Goal: Navigation & Orientation: Find specific page/section

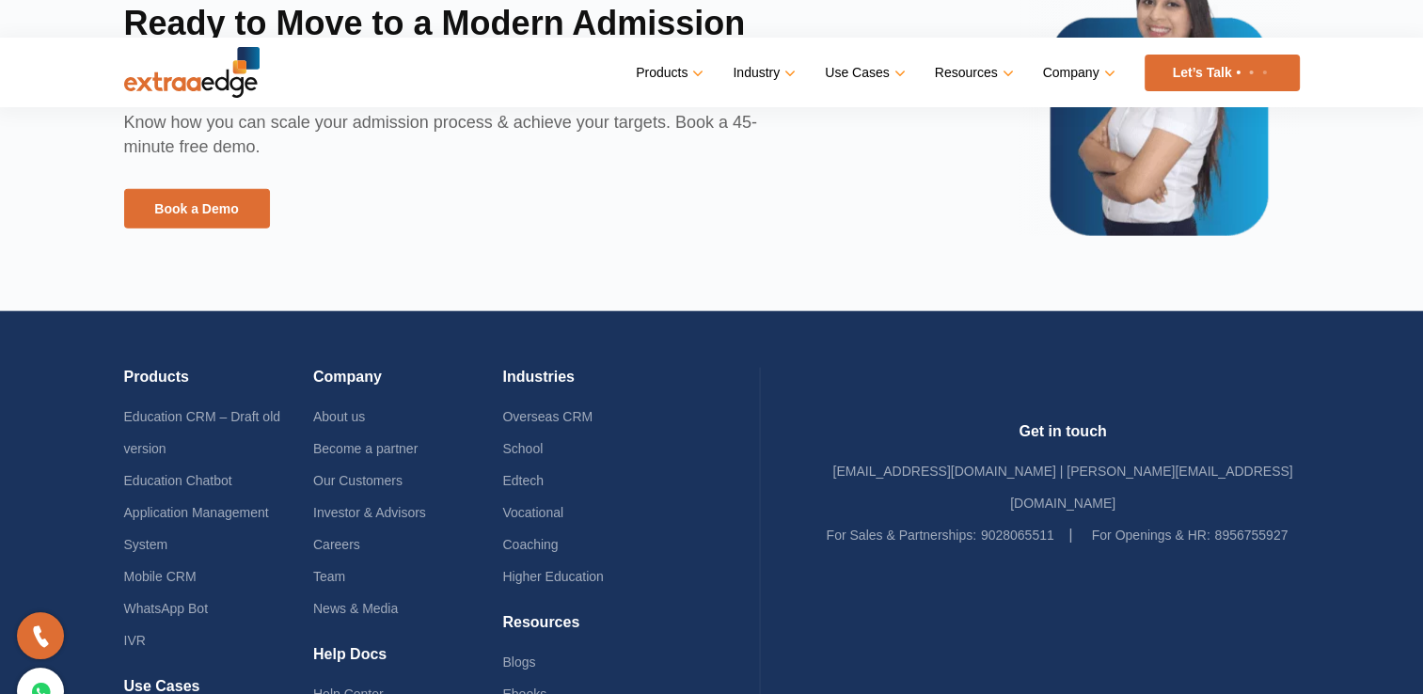
scroll to position [4621, 0]
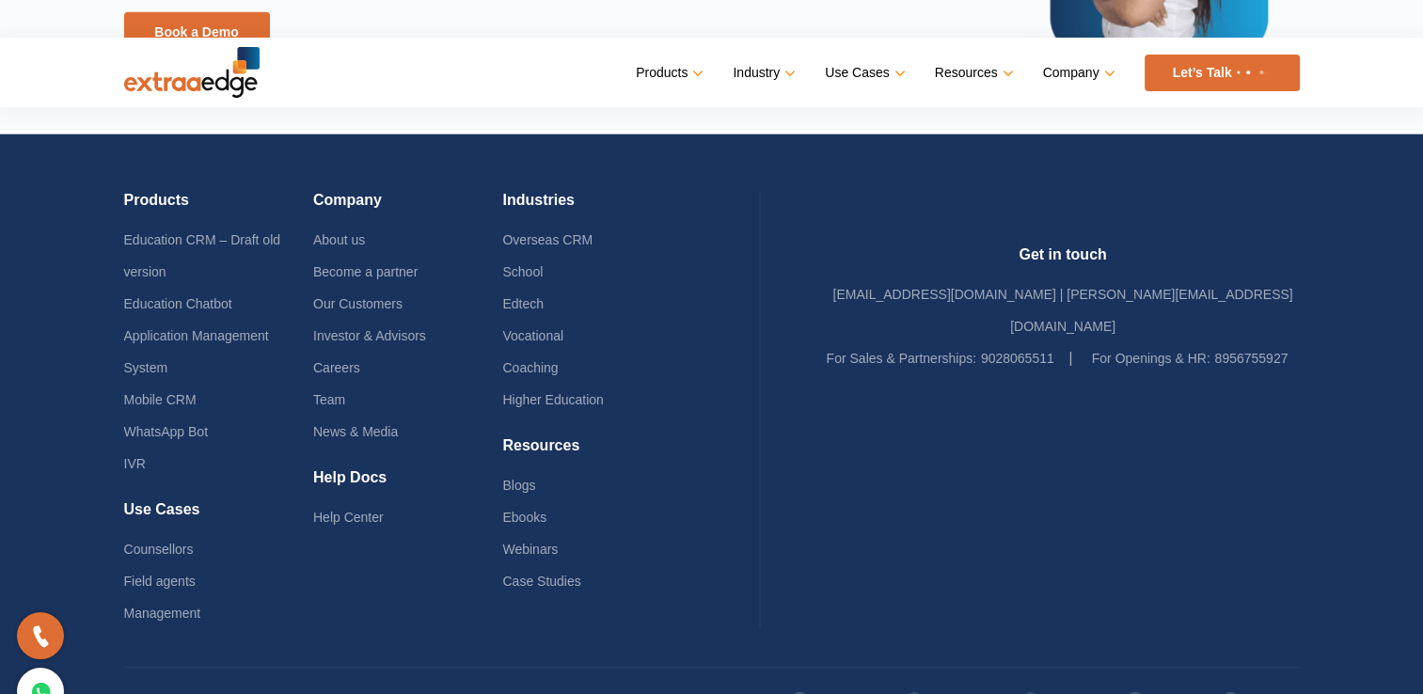
click at [1248, 686] on link "Linkedin" at bounding box center [1260, 702] width 79 height 32
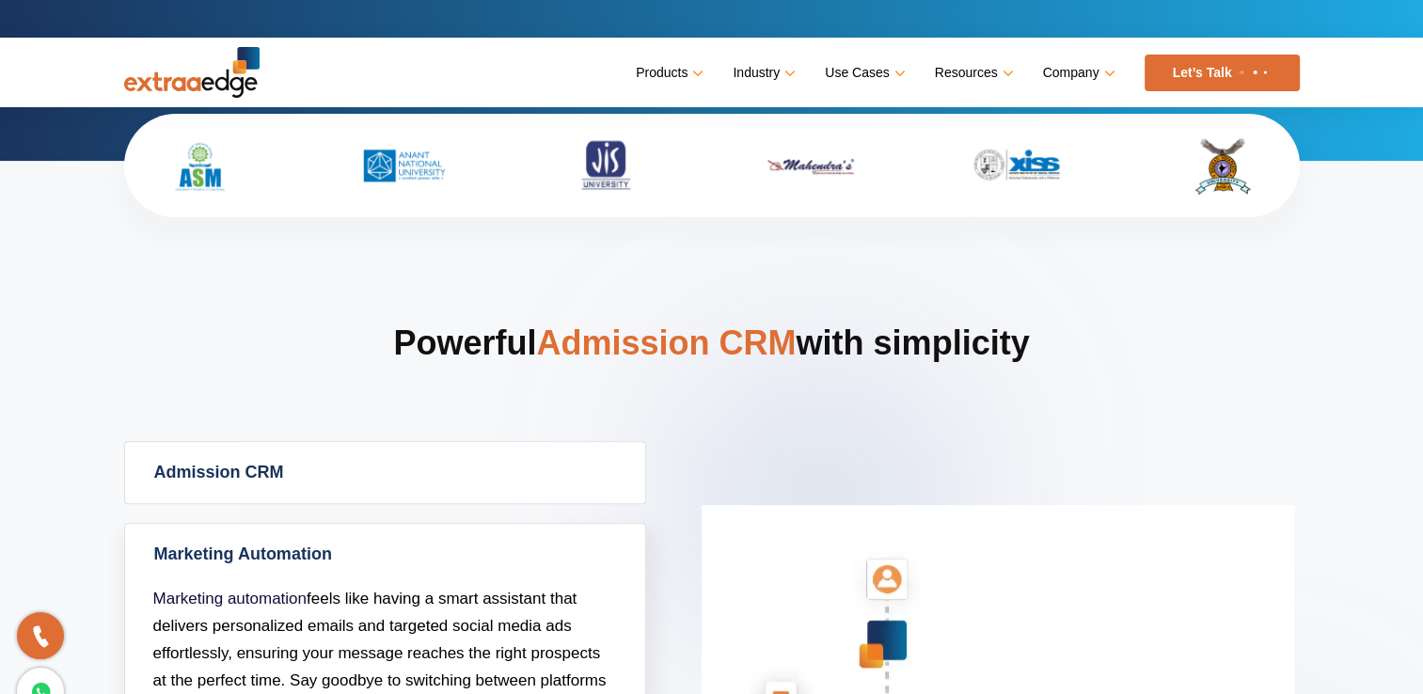
scroll to position [0, 0]
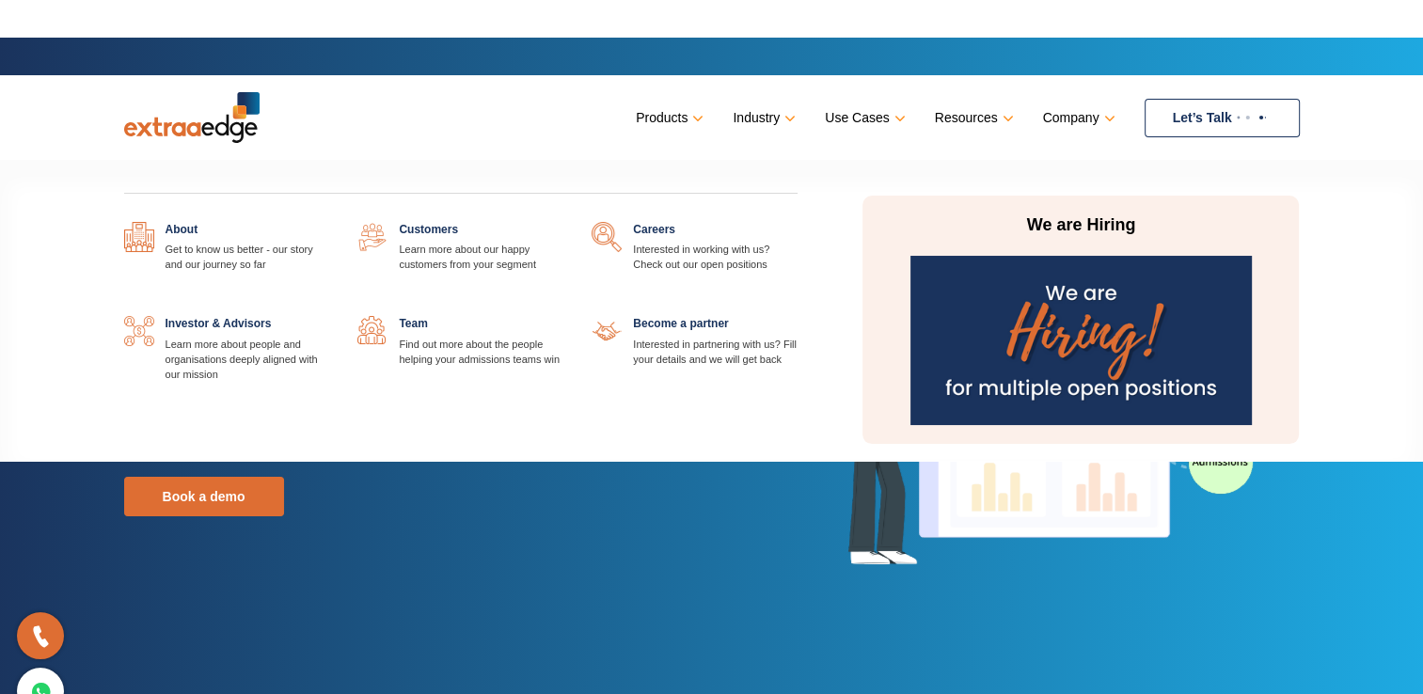
click at [329, 222] on link at bounding box center [329, 222] width 0 height 0
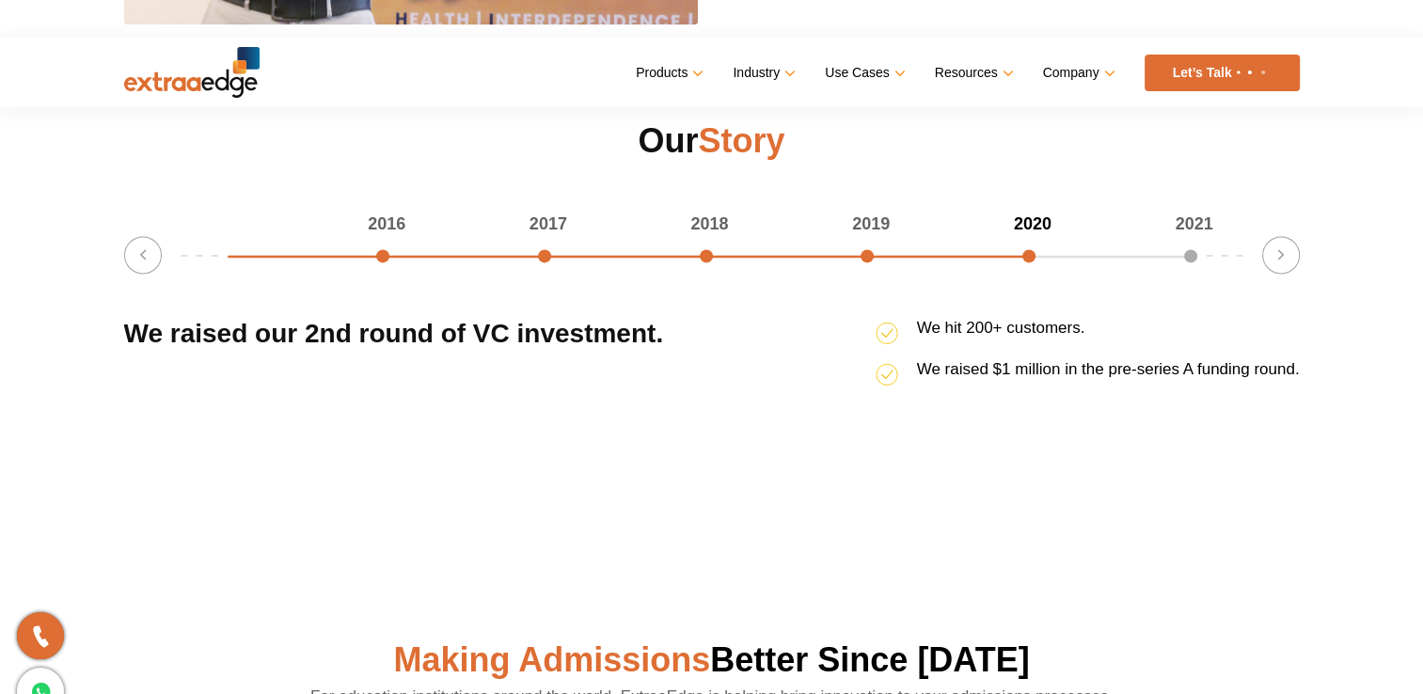
scroll to position [2475, 0]
click at [1290, 263] on button "Next" at bounding box center [1282, 256] width 38 height 38
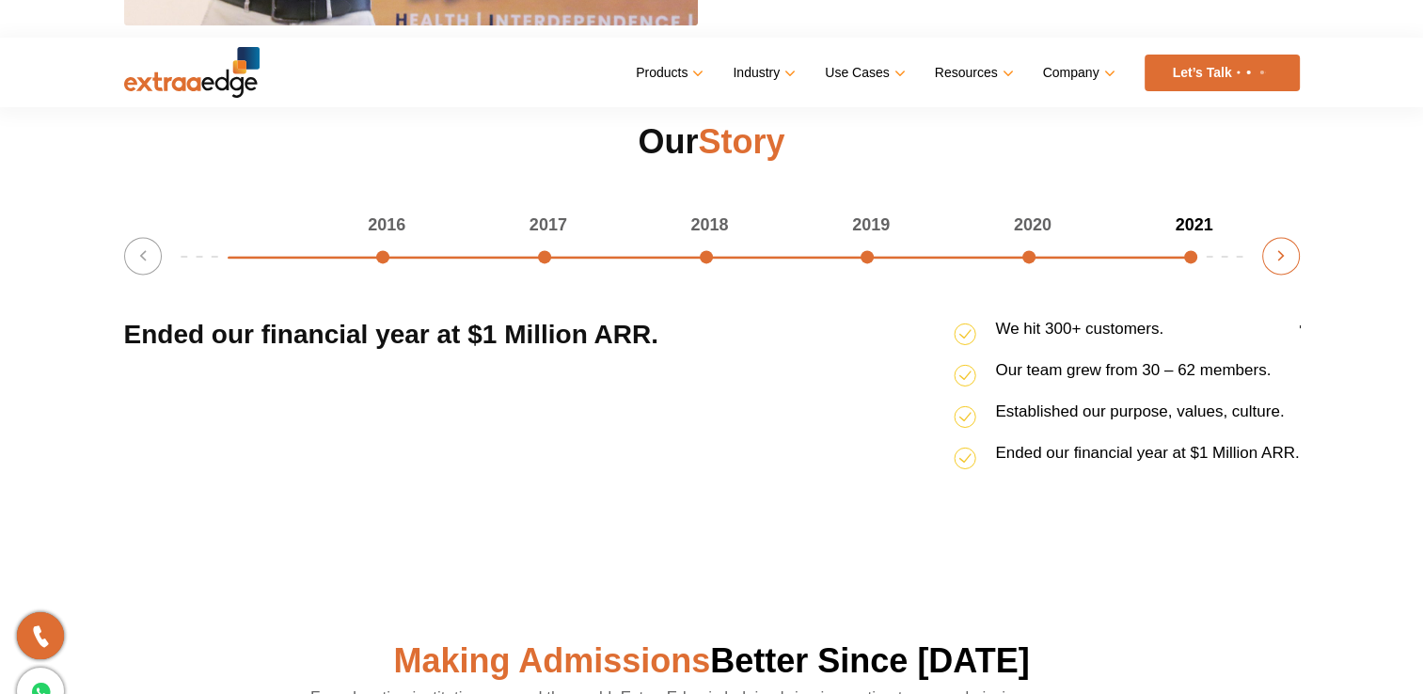
click at [1290, 263] on button "Next" at bounding box center [1282, 256] width 38 height 38
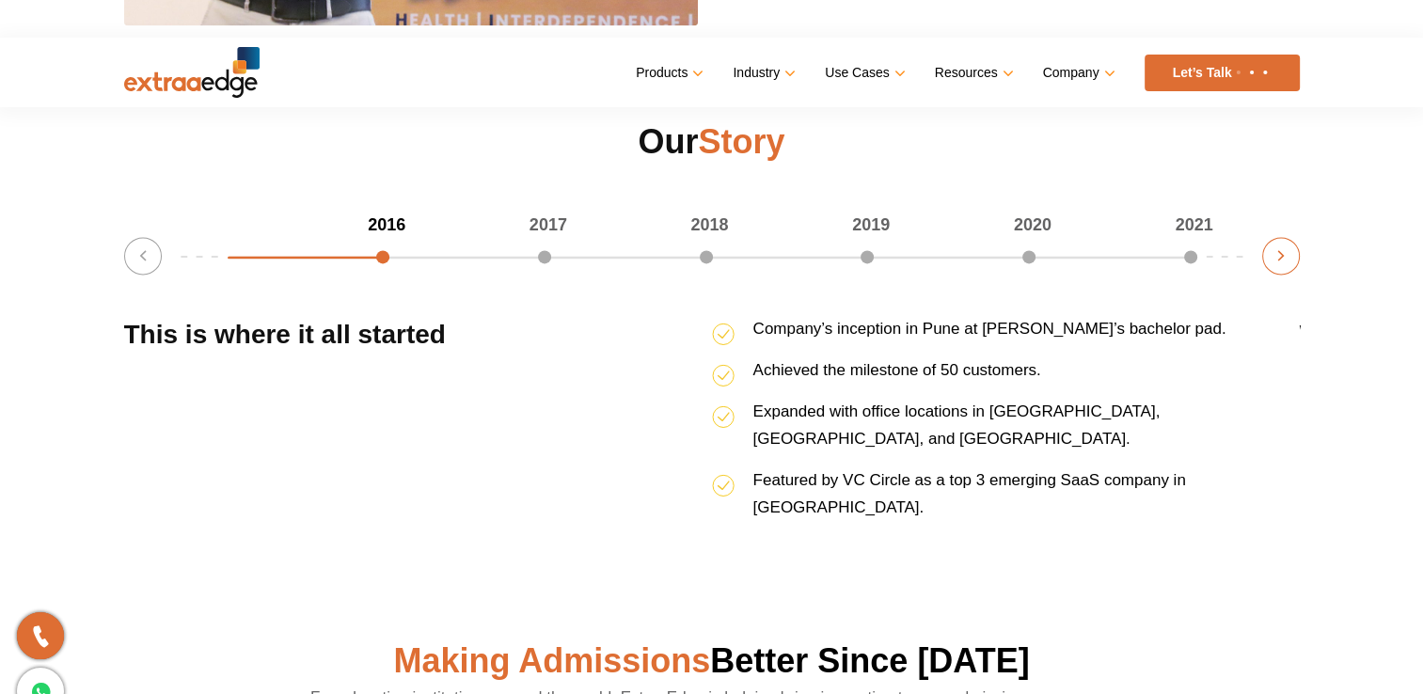
click at [1290, 263] on button "Next" at bounding box center [1282, 256] width 38 height 38
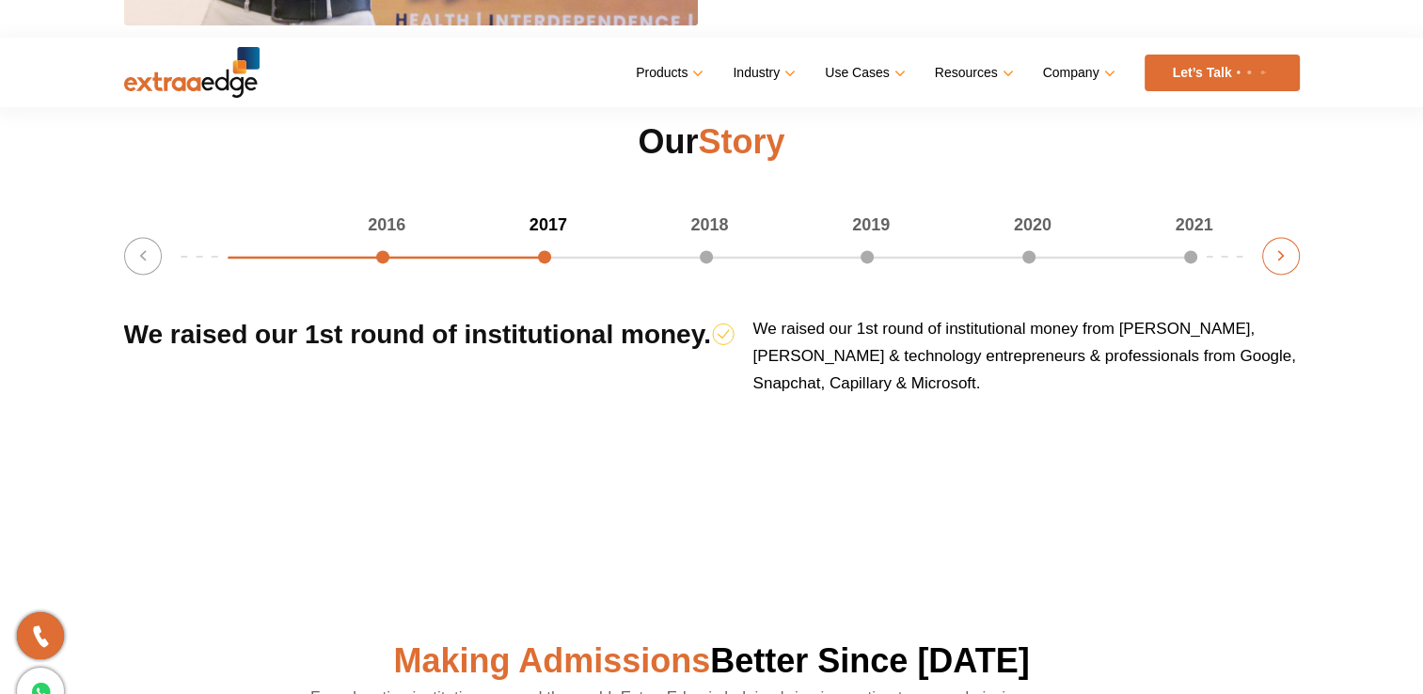
click at [1290, 263] on button "Next" at bounding box center [1282, 256] width 38 height 38
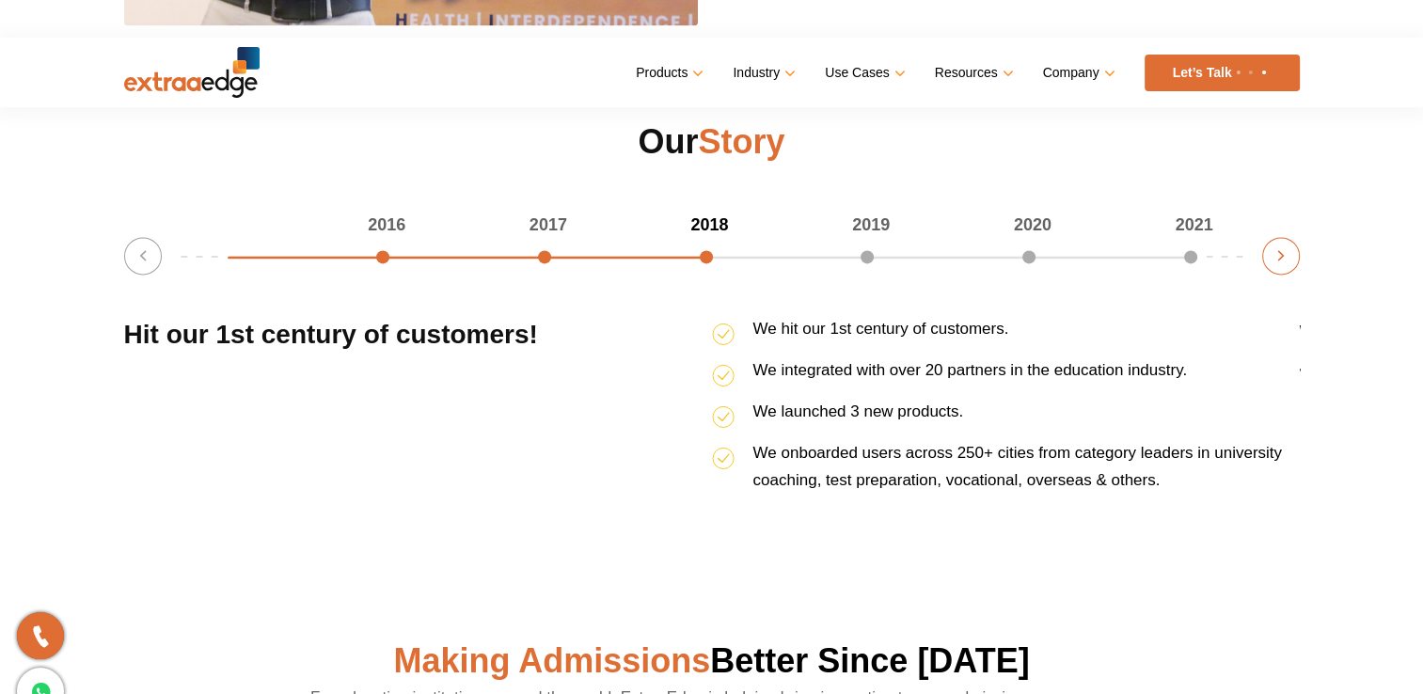
click at [1290, 263] on button "Next" at bounding box center [1282, 256] width 38 height 38
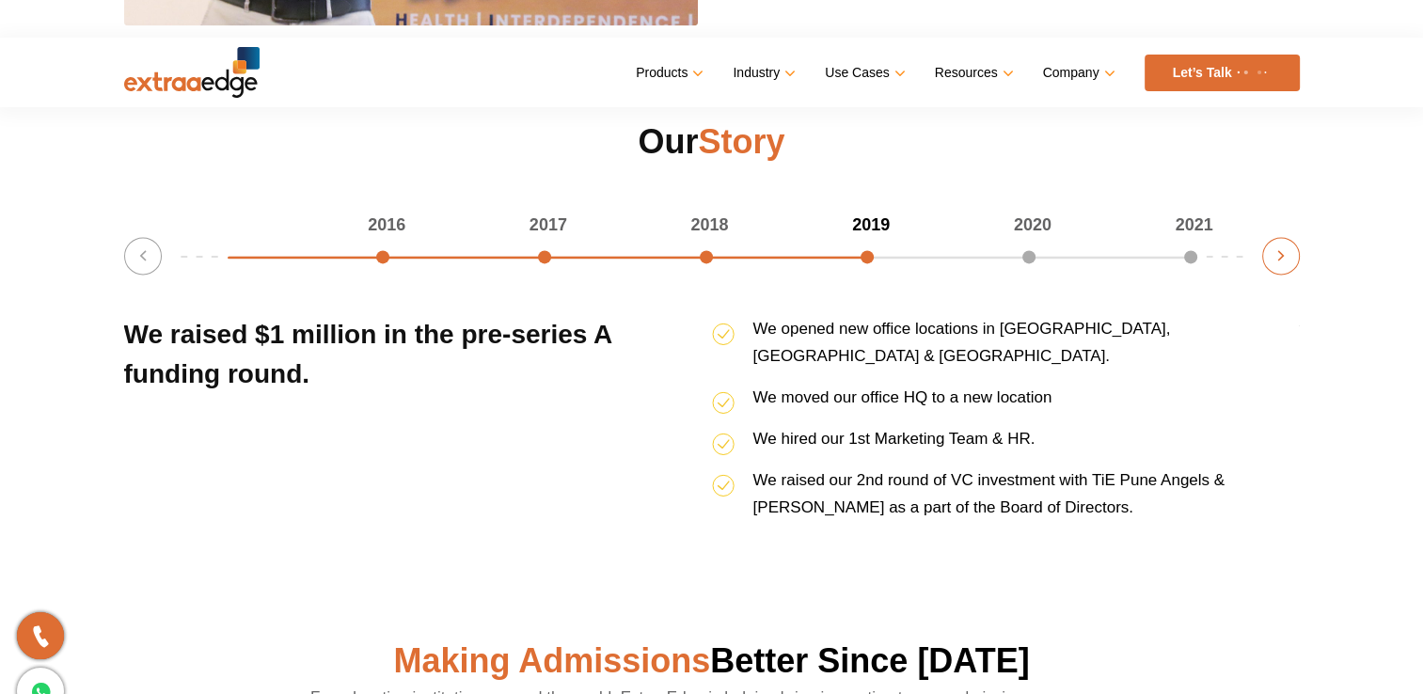
click at [1290, 263] on button "Next" at bounding box center [1282, 256] width 38 height 38
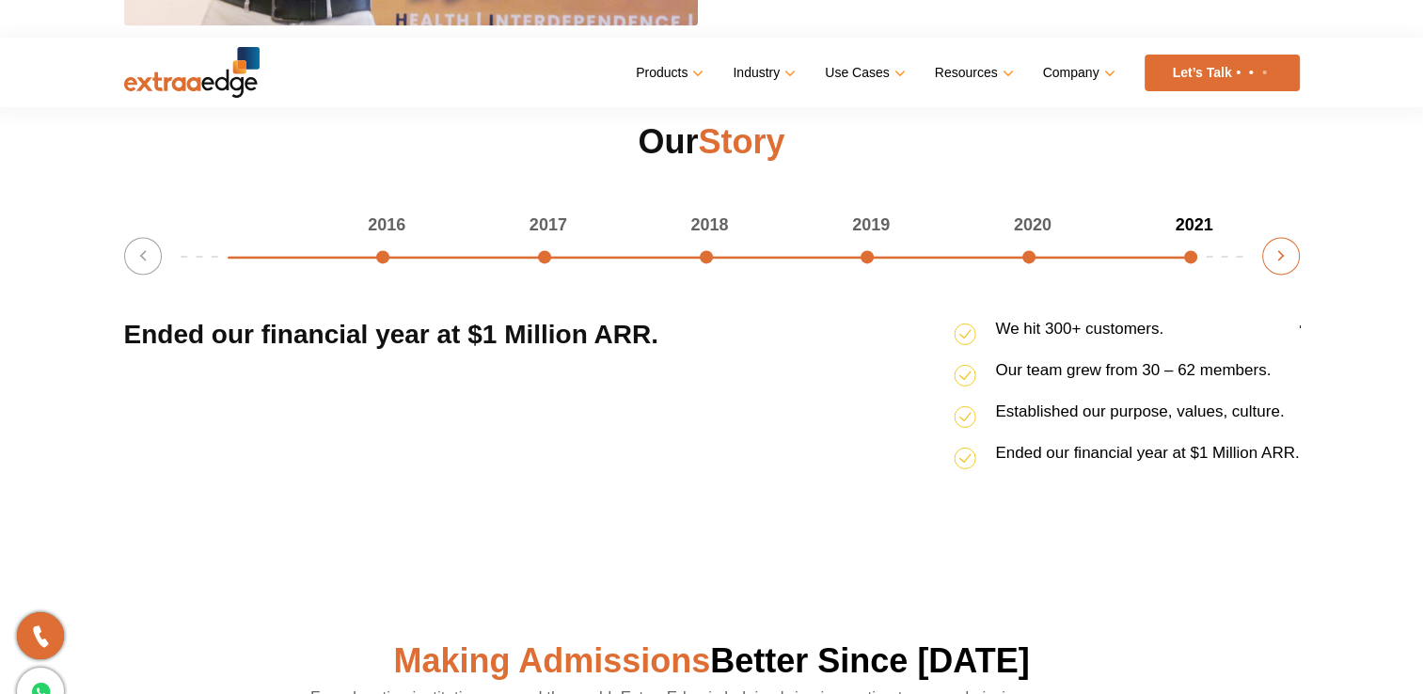
click at [1280, 266] on button "Next" at bounding box center [1282, 256] width 38 height 38
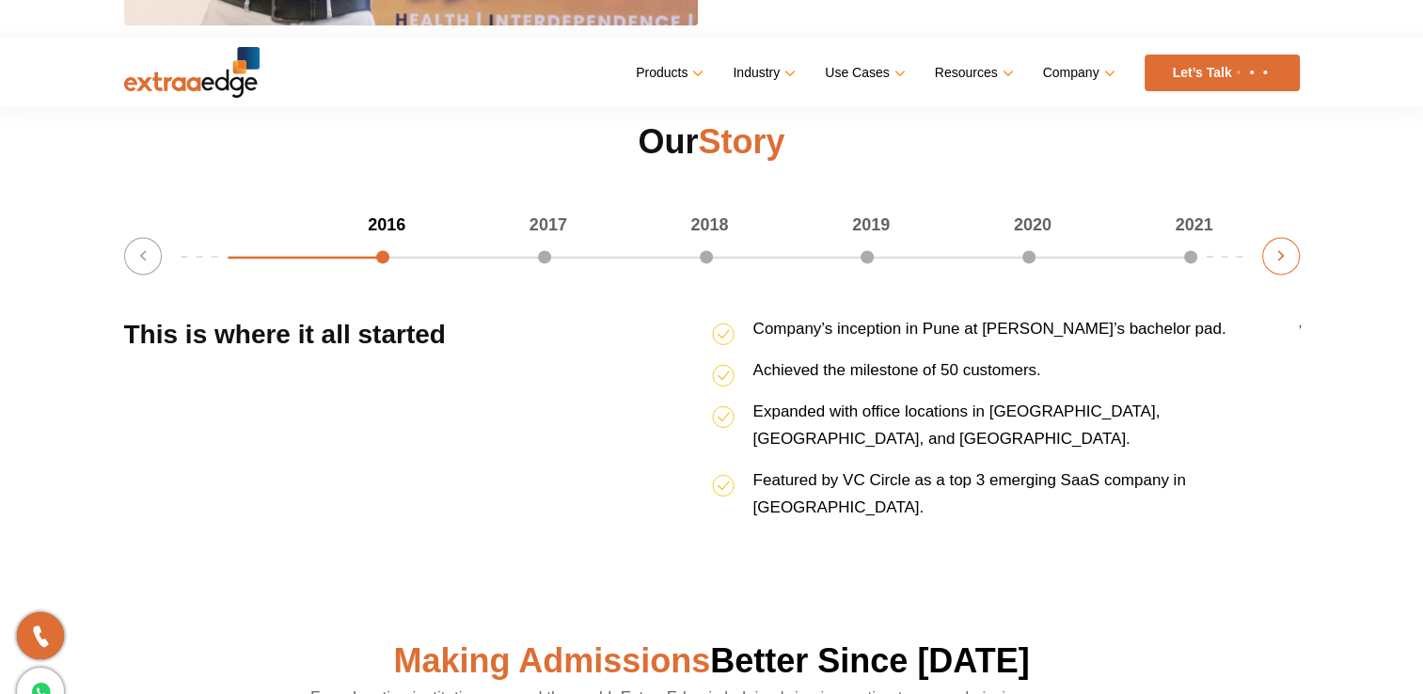
click at [1279, 256] on button "Next" at bounding box center [1282, 256] width 38 height 38
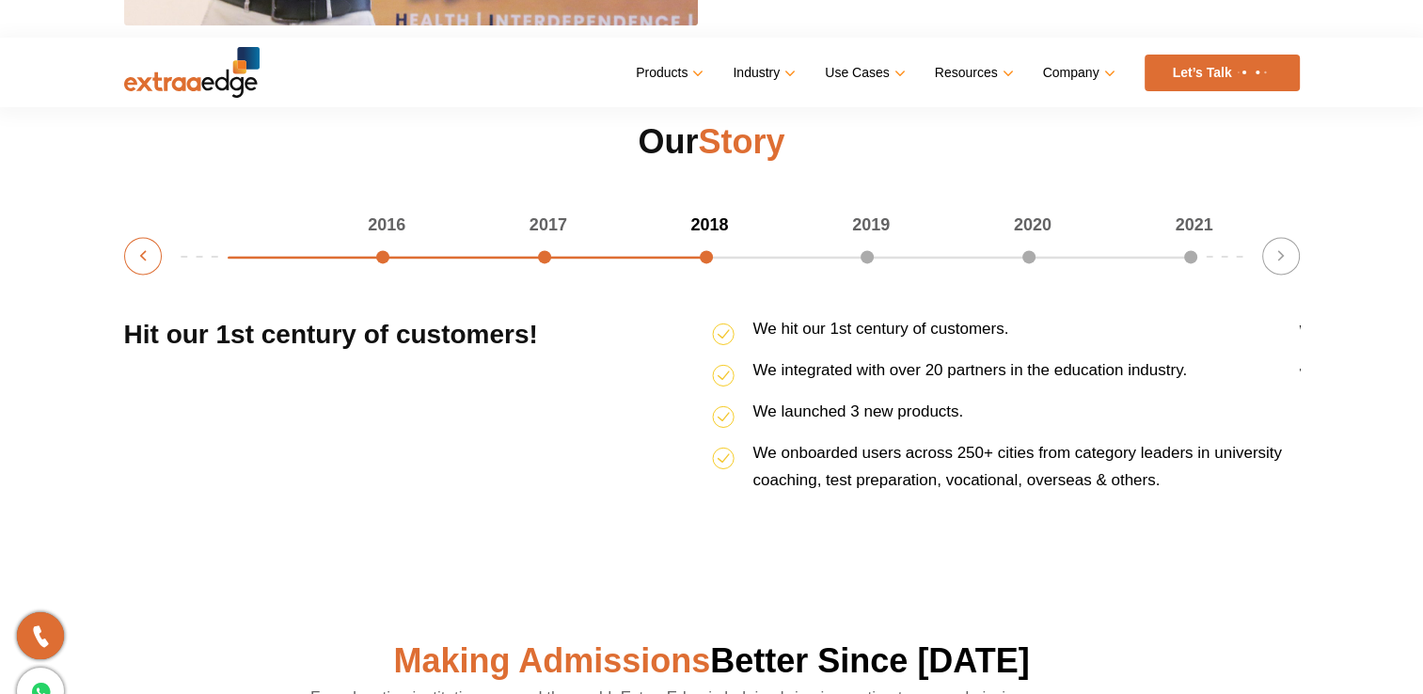
click at [140, 268] on button "Previous" at bounding box center [143, 256] width 38 height 38
click at [1292, 258] on button "Next" at bounding box center [1282, 256] width 38 height 38
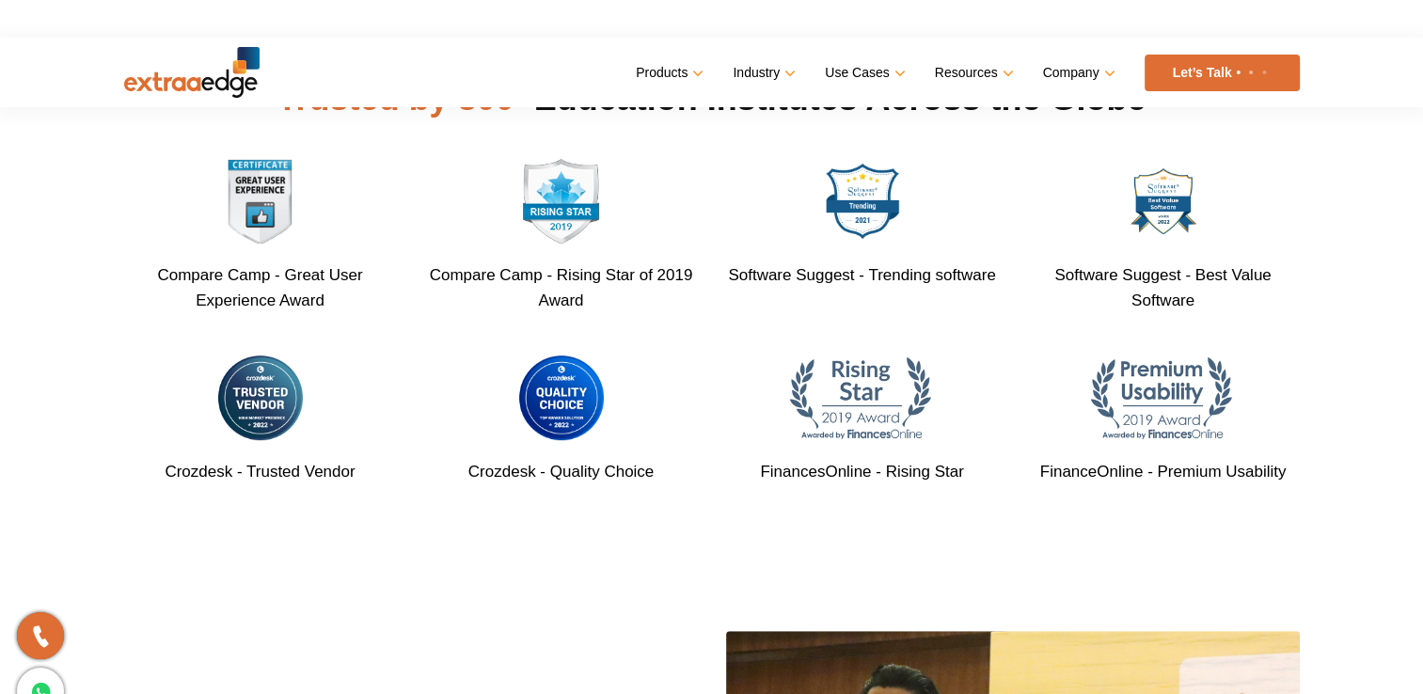
scroll to position [986, 0]
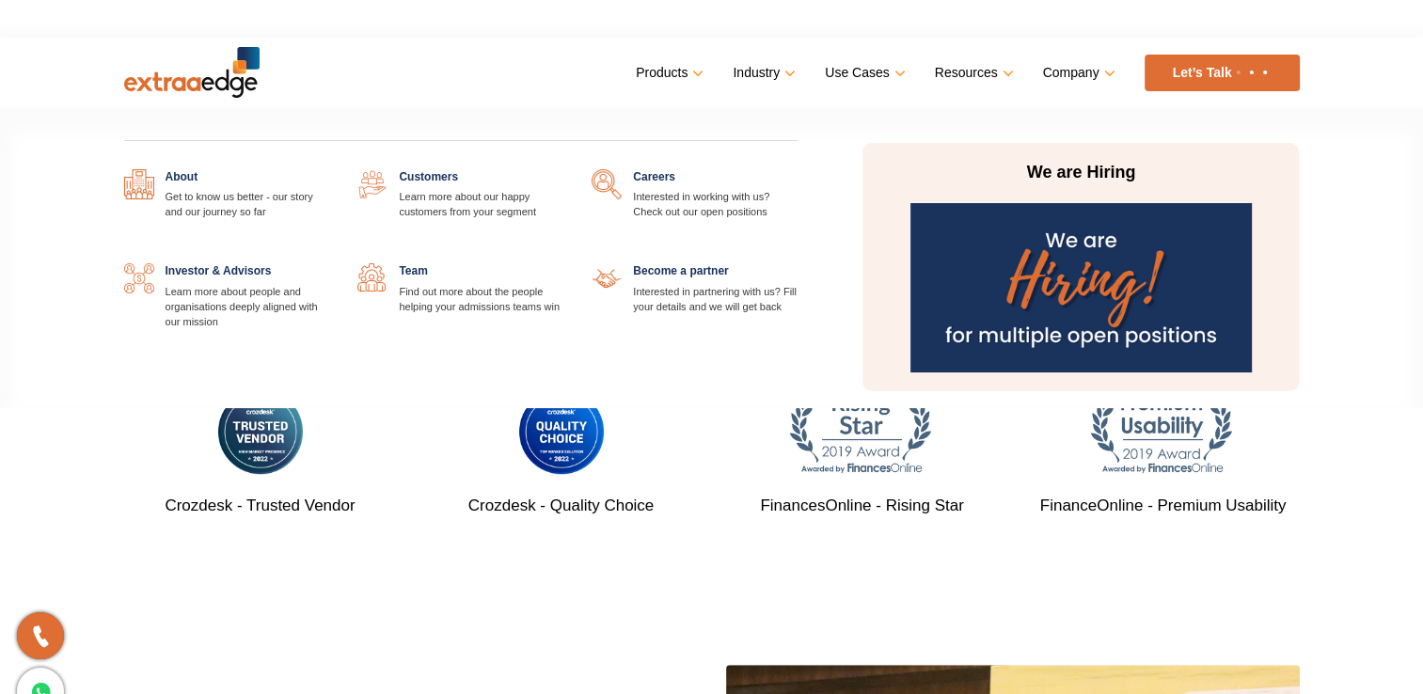
click at [329, 169] on link at bounding box center [329, 169] width 0 height 0
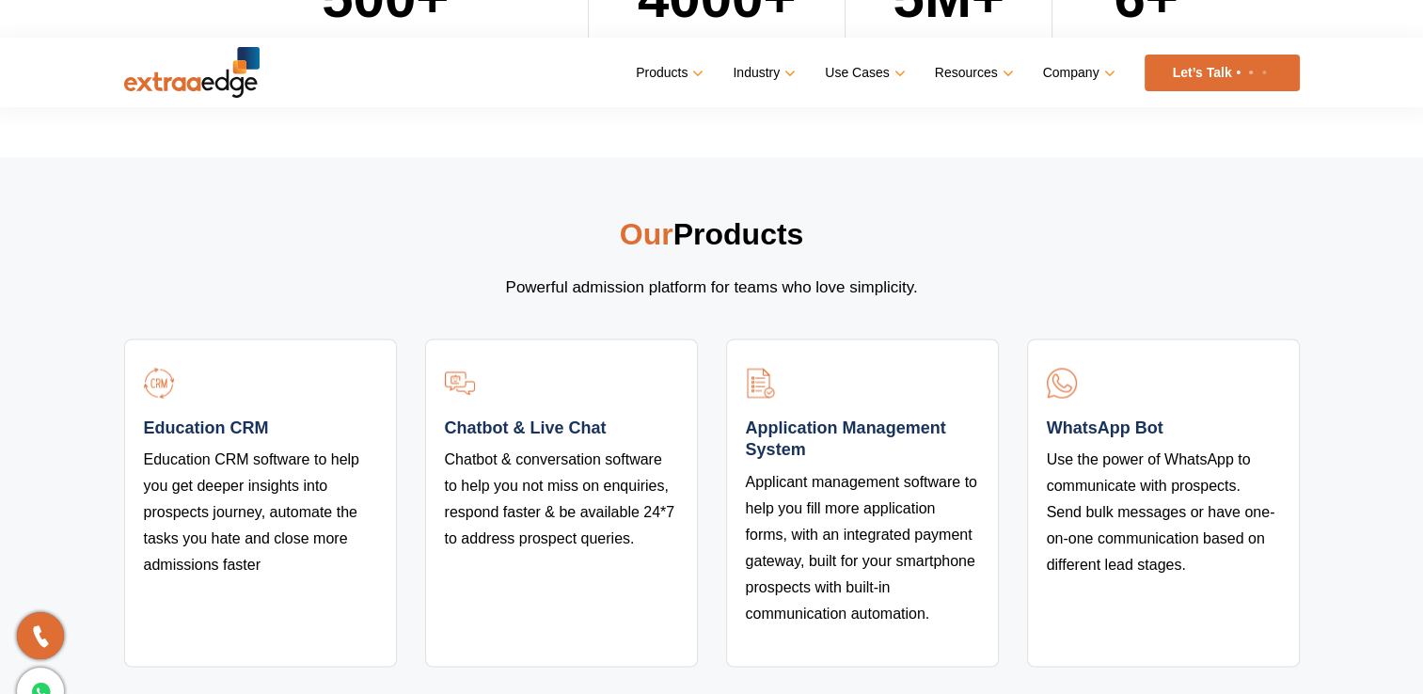
scroll to position [3261, 0]
